Goal: Browse casually: Explore the website without a specific task or goal

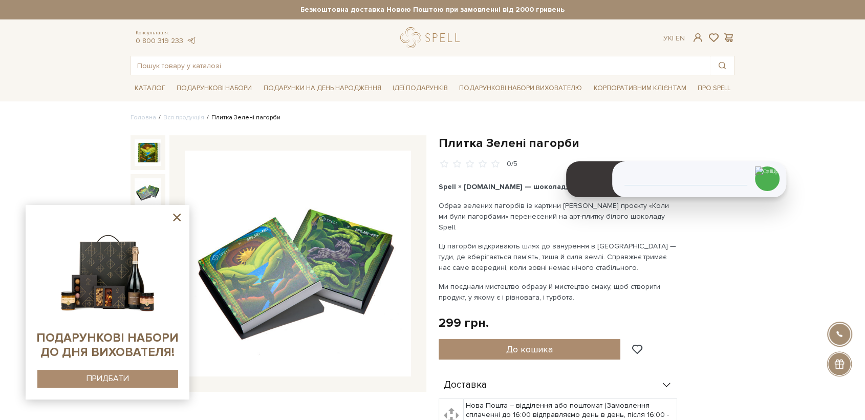
click at [177, 220] on icon at bounding box center [176, 217] width 13 height 13
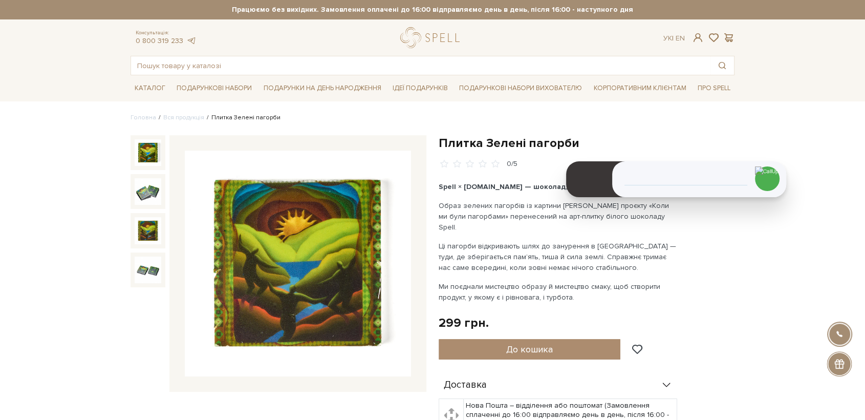
click at [147, 226] on img at bounding box center [148, 230] width 27 height 27
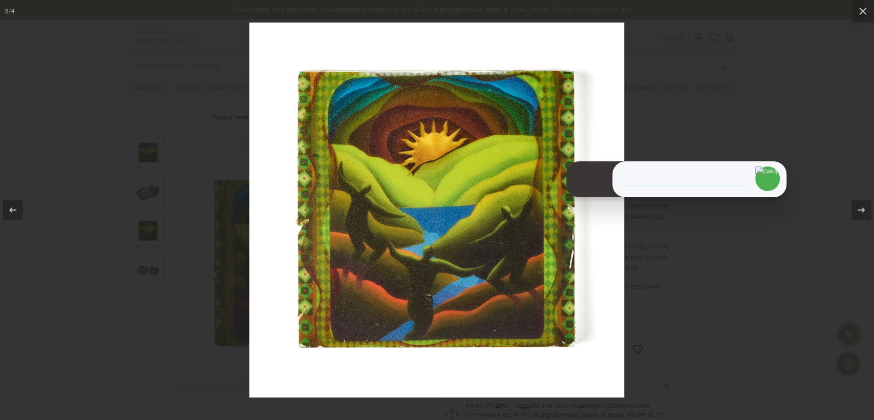
click at [140, 240] on div at bounding box center [437, 210] width 874 height 420
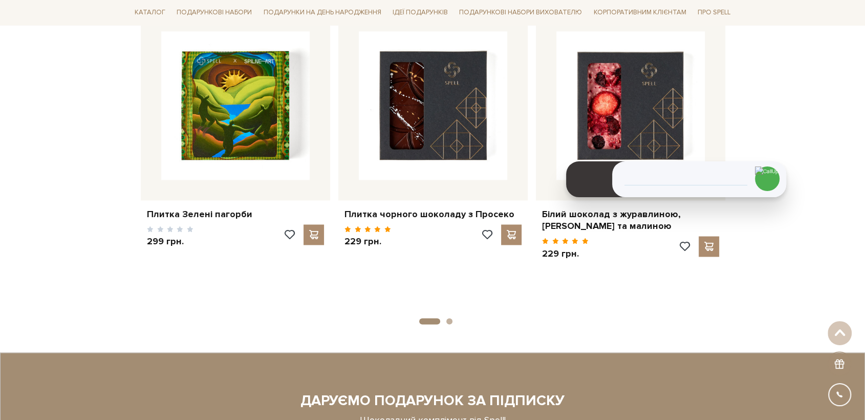
scroll to position [1649, 0]
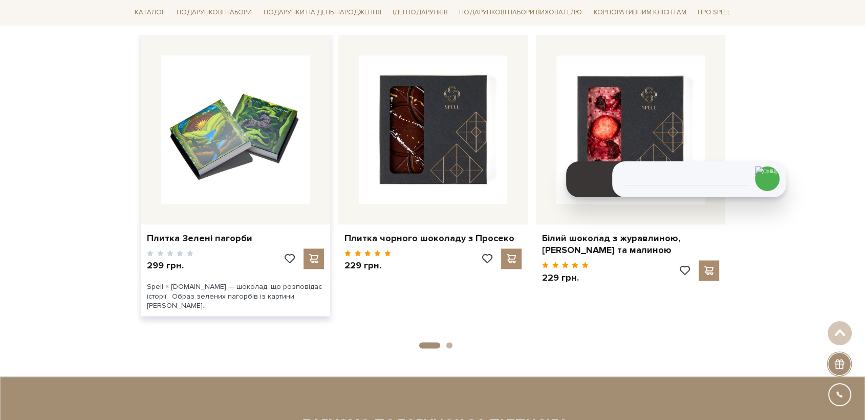
click at [240, 122] on img at bounding box center [235, 129] width 148 height 148
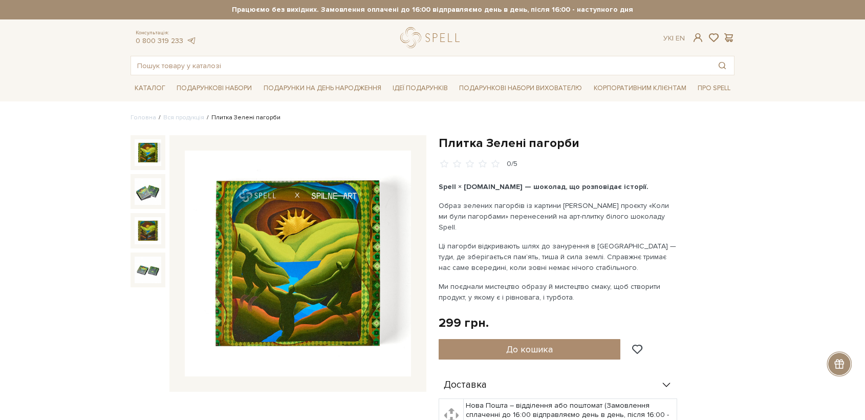
click at [359, 296] on img at bounding box center [298, 264] width 226 height 226
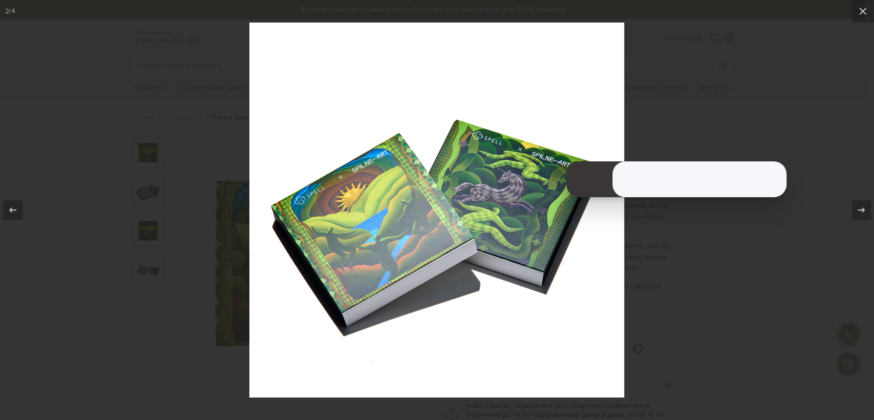
drag, startPoint x: 98, startPoint y: 241, endPoint x: 102, endPoint y: 184, distance: 57.0
click at [101, 237] on div at bounding box center [437, 210] width 874 height 420
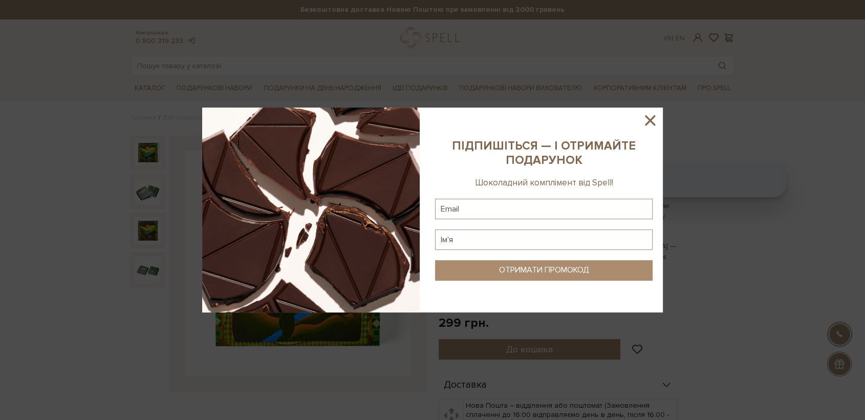
click at [647, 121] on icon at bounding box center [649, 120] width 17 height 17
